Goal: Task Accomplishment & Management: Complete application form

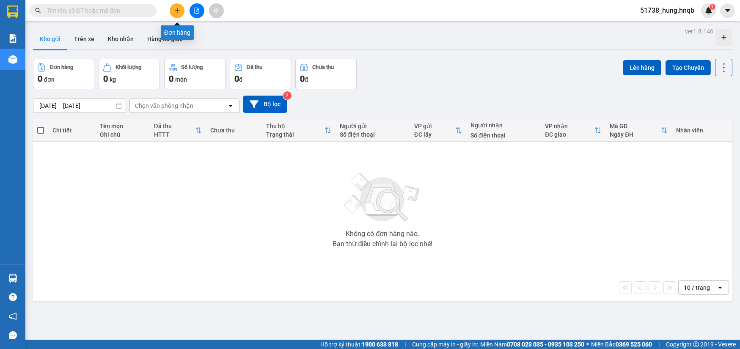
click at [179, 8] on icon "plus" at bounding box center [177, 11] width 6 height 6
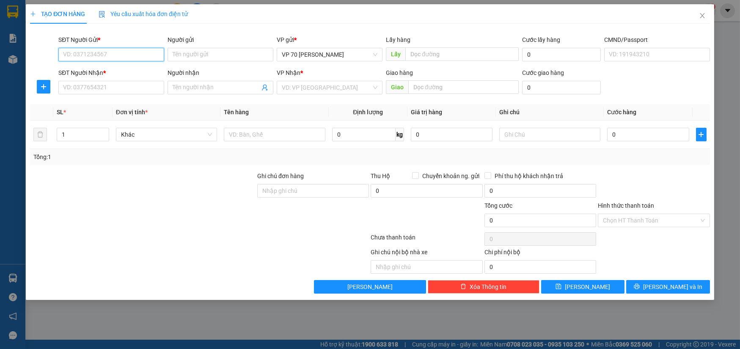
click at [129, 59] on input "SĐT Người Gửi *" at bounding box center [111, 55] width 106 height 14
click at [123, 71] on div "0911216822 - giang" at bounding box center [111, 71] width 96 height 9
type input "0911216822"
type input "giang"
type input "tại vp"
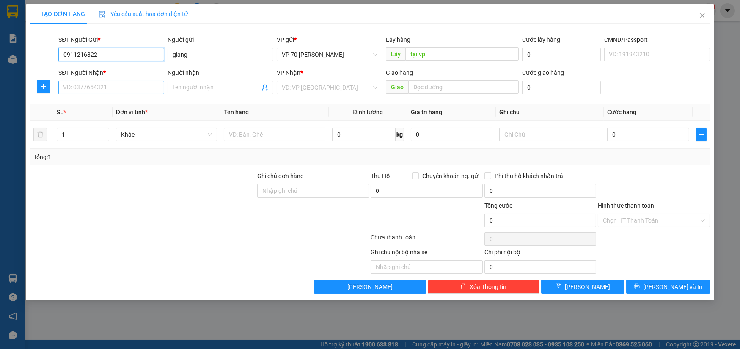
type input "0911216822"
click at [131, 90] on input "SĐT Người Nhận *" at bounding box center [111, 88] width 106 height 14
click at [113, 105] on div "0985642566 - [PERSON_NAME]" at bounding box center [111, 104] width 96 height 9
type input "0985642566"
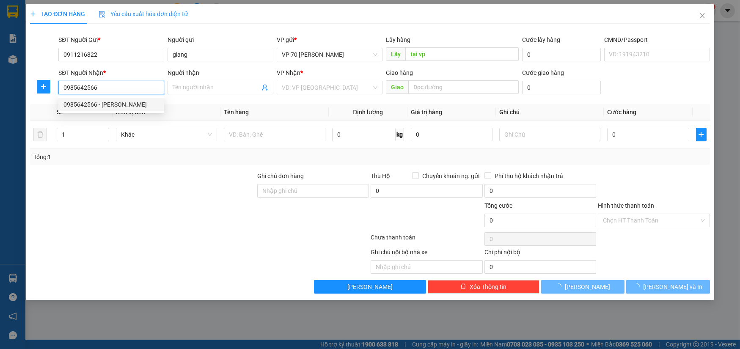
type input "thanh mai"
type input "tại vp đông hới"
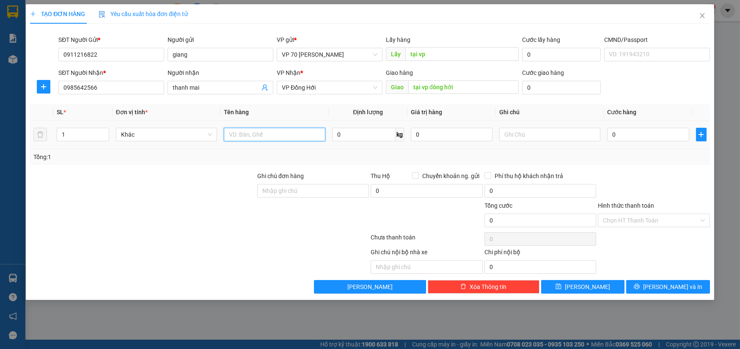
click at [249, 133] on input "text" at bounding box center [274, 135] width 101 height 14
type input "a"
type input "áo quần"
click at [660, 129] on input "0" at bounding box center [648, 135] width 82 height 14
type input "4"
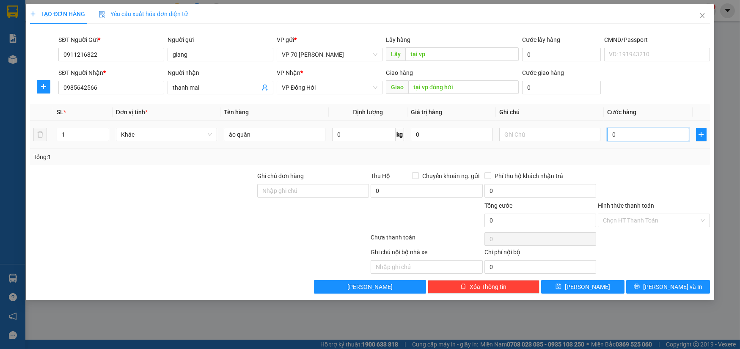
type input "4"
type input "0"
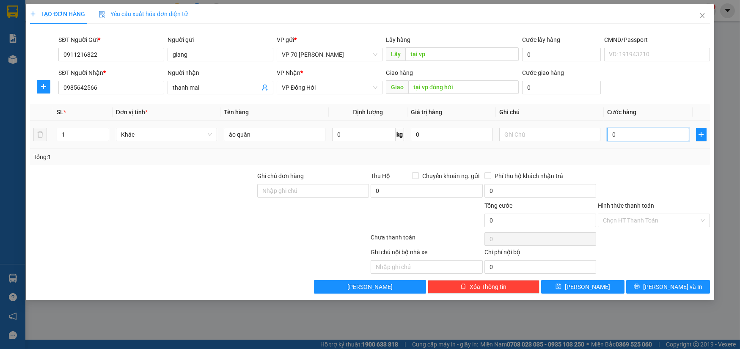
type input "05"
type input "5"
type input "050"
type input "50"
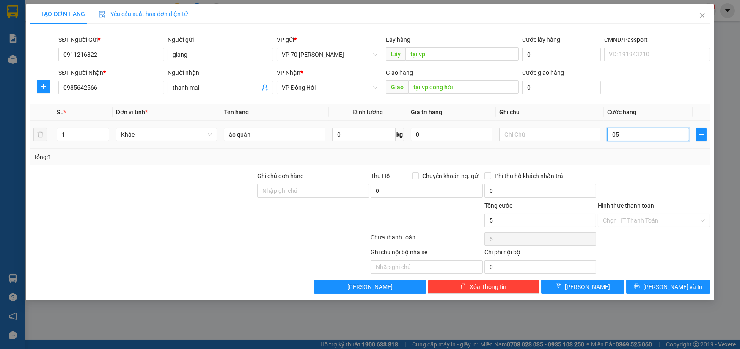
type input "50"
type input "0.500"
type input "500"
type input "05.000"
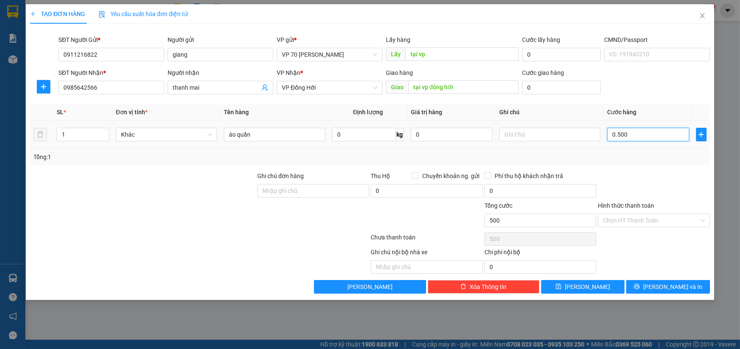
type input "5.000"
type input "050.000"
type input "50.000"
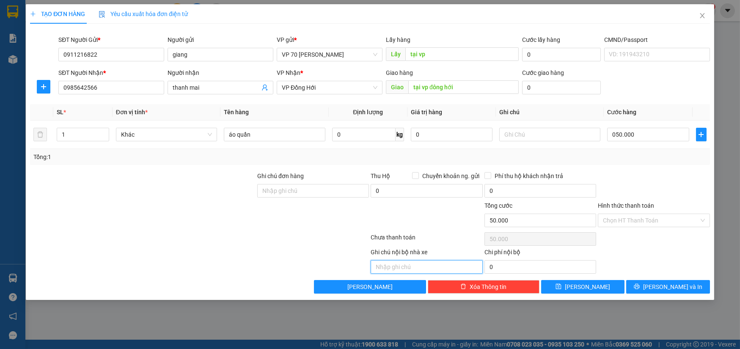
type input "50.000"
click at [425, 260] on input "text" at bounding box center [426, 267] width 112 height 14
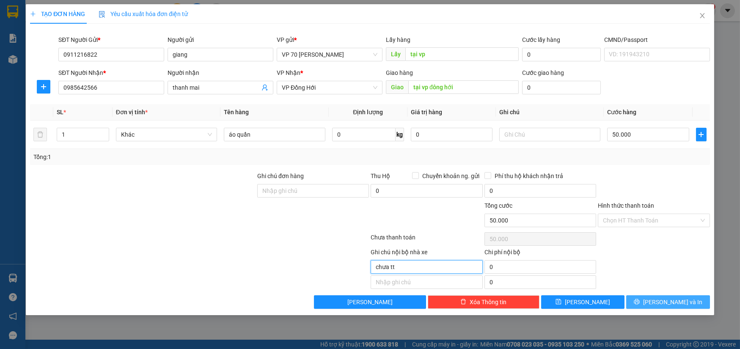
type input "chưa tt"
click at [686, 299] on button "[PERSON_NAME] và In" at bounding box center [667, 302] width 83 height 14
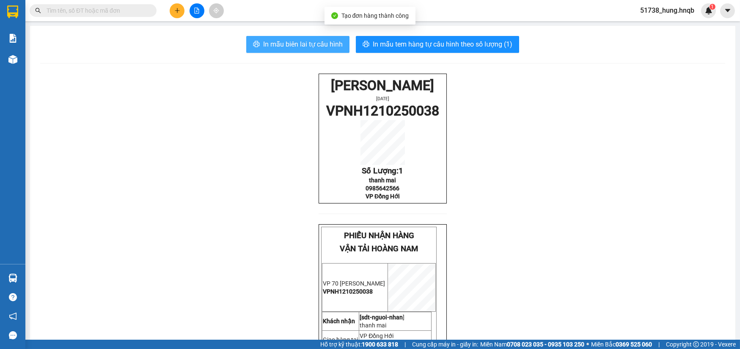
click at [304, 38] on button "In mẫu biên lai tự cấu hình" at bounding box center [297, 44] width 103 height 17
click at [300, 40] on span "In mẫu biên lai tự cấu hình" at bounding box center [302, 44] width 79 height 11
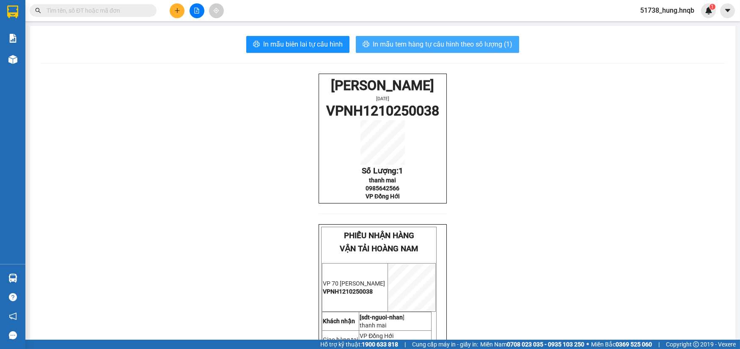
click at [430, 40] on span "In mẫu tem hàng tự cấu hình theo số lượng (1)" at bounding box center [443, 44] width 140 height 11
